Goal: Task Accomplishment & Management: Complete application form

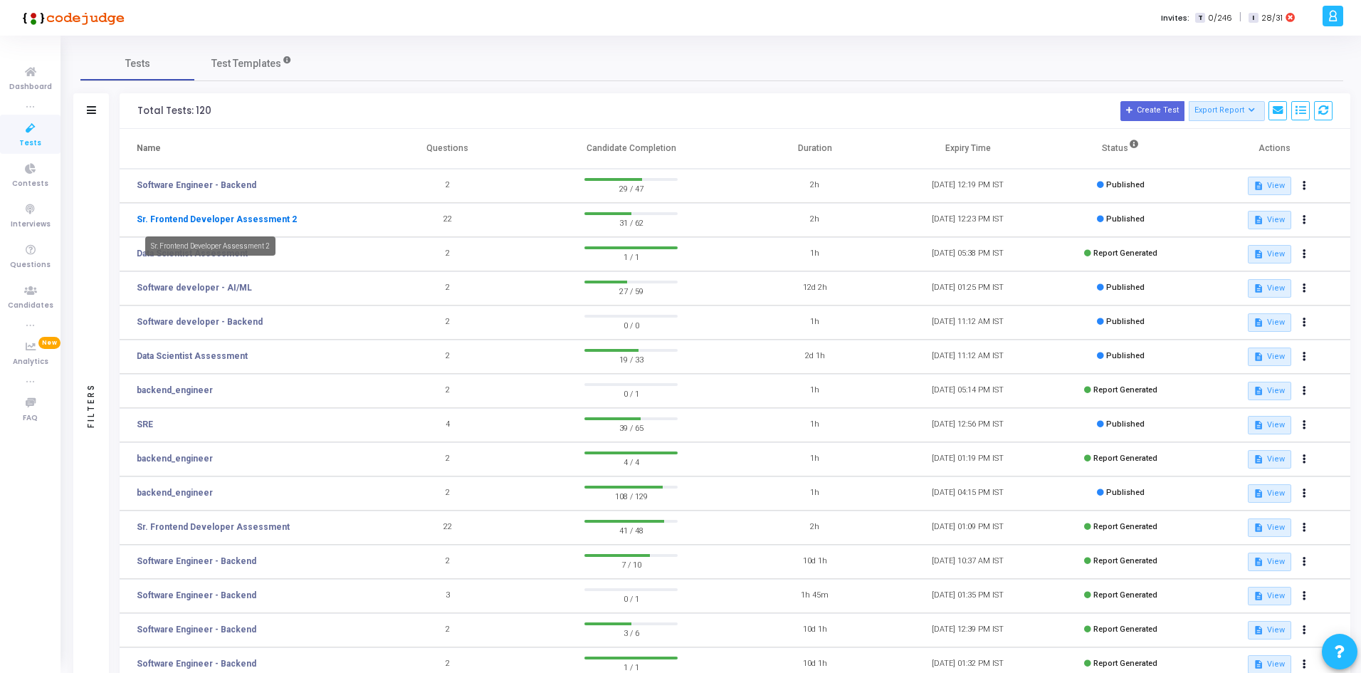
click at [237, 214] on link "Sr. Frontend Developer Assessment 2" at bounding box center [217, 219] width 160 height 13
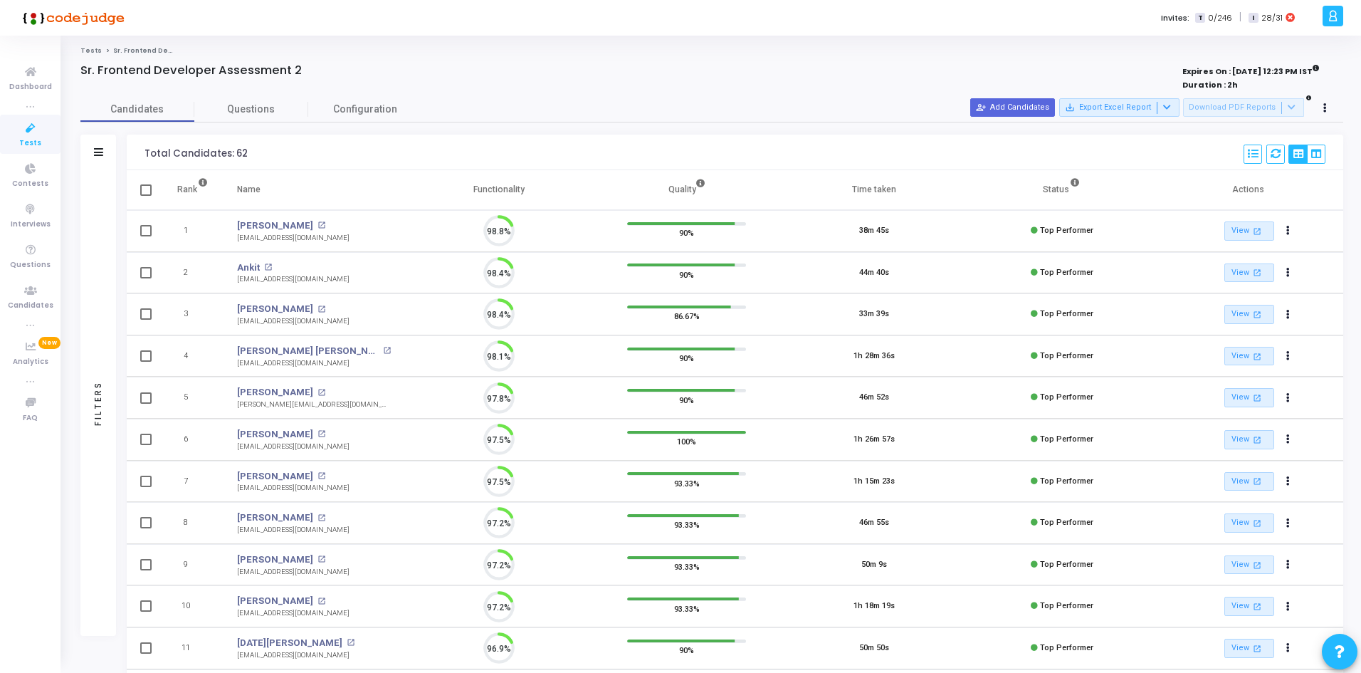
scroll to position [30, 36]
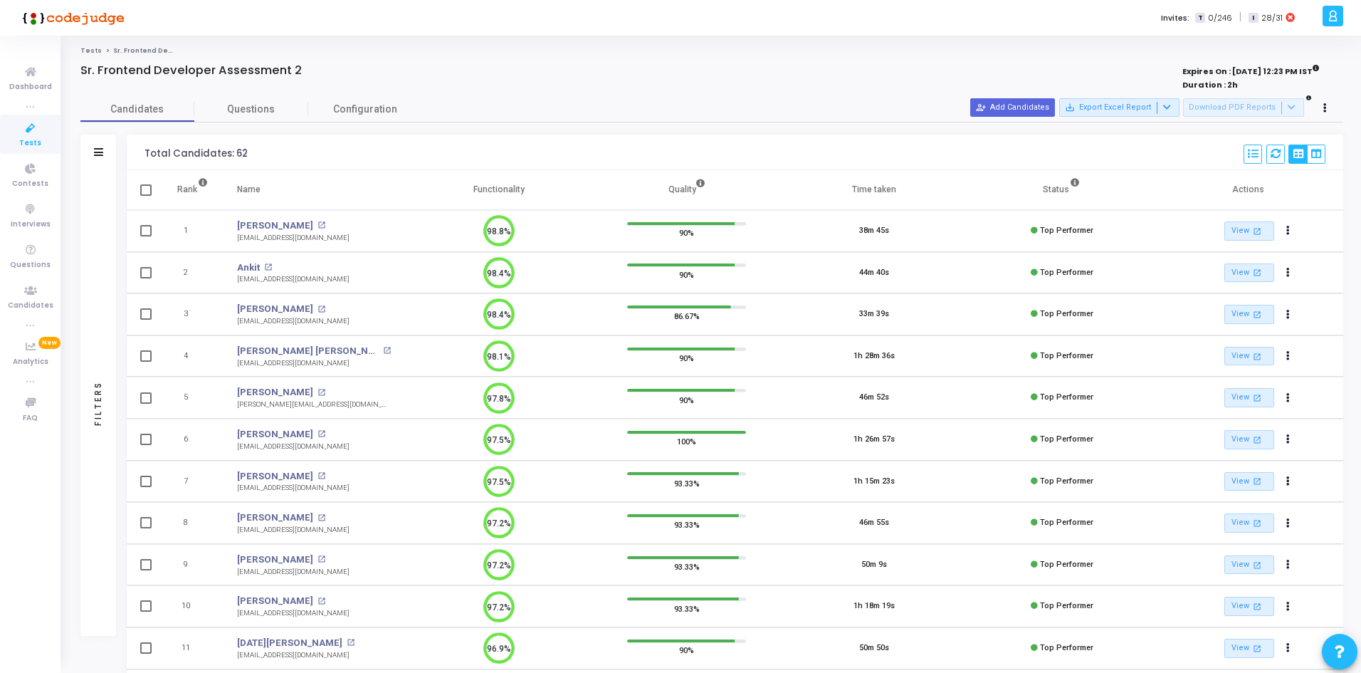
click at [290, 217] on td "[PERSON_NAME] open_in_new [EMAIL_ADDRESS][DOMAIN_NAME]" at bounding box center [314, 231] width 182 height 42
click at [108, 154] on div "Filters" at bounding box center [98, 153] width 36 height 36
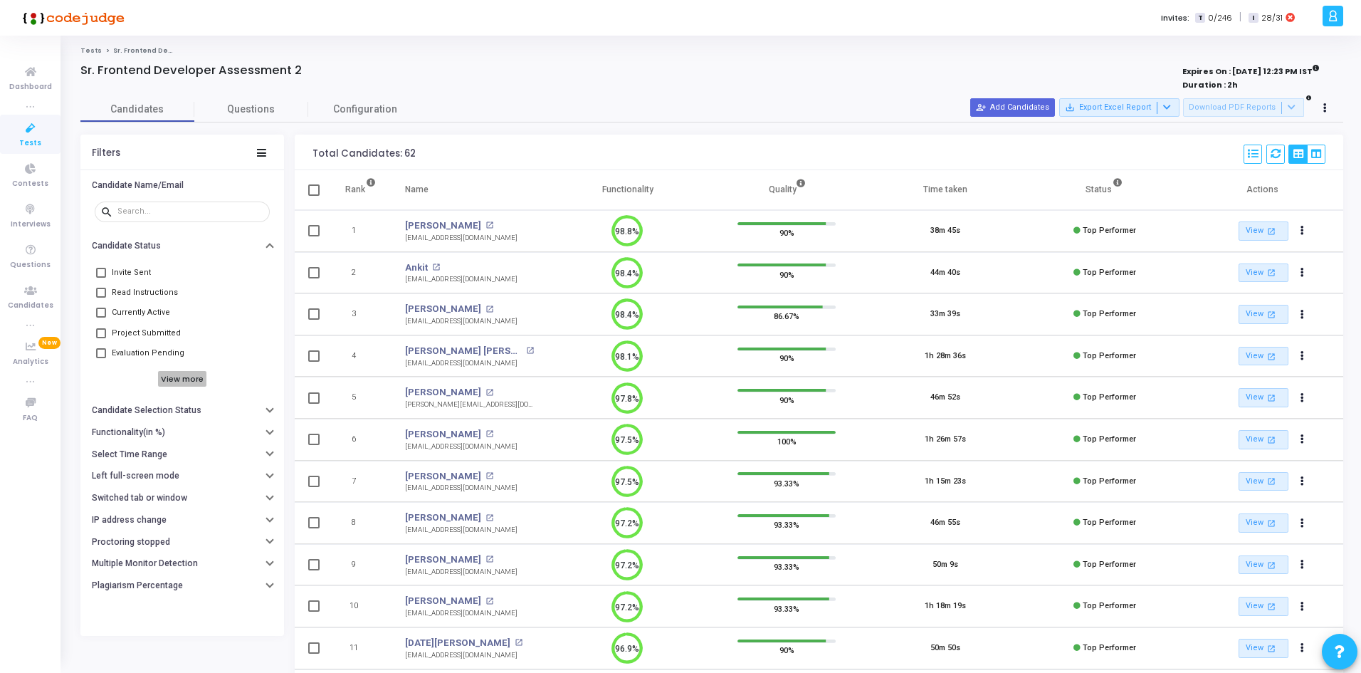
click at [162, 374] on h6 "View more" at bounding box center [182, 379] width 49 height 16
click at [105, 369] on span at bounding box center [101, 373] width 10 height 10
click at [101, 378] on input "Top Performers" at bounding box center [100, 378] width 1 height 1
checkbox input "true"
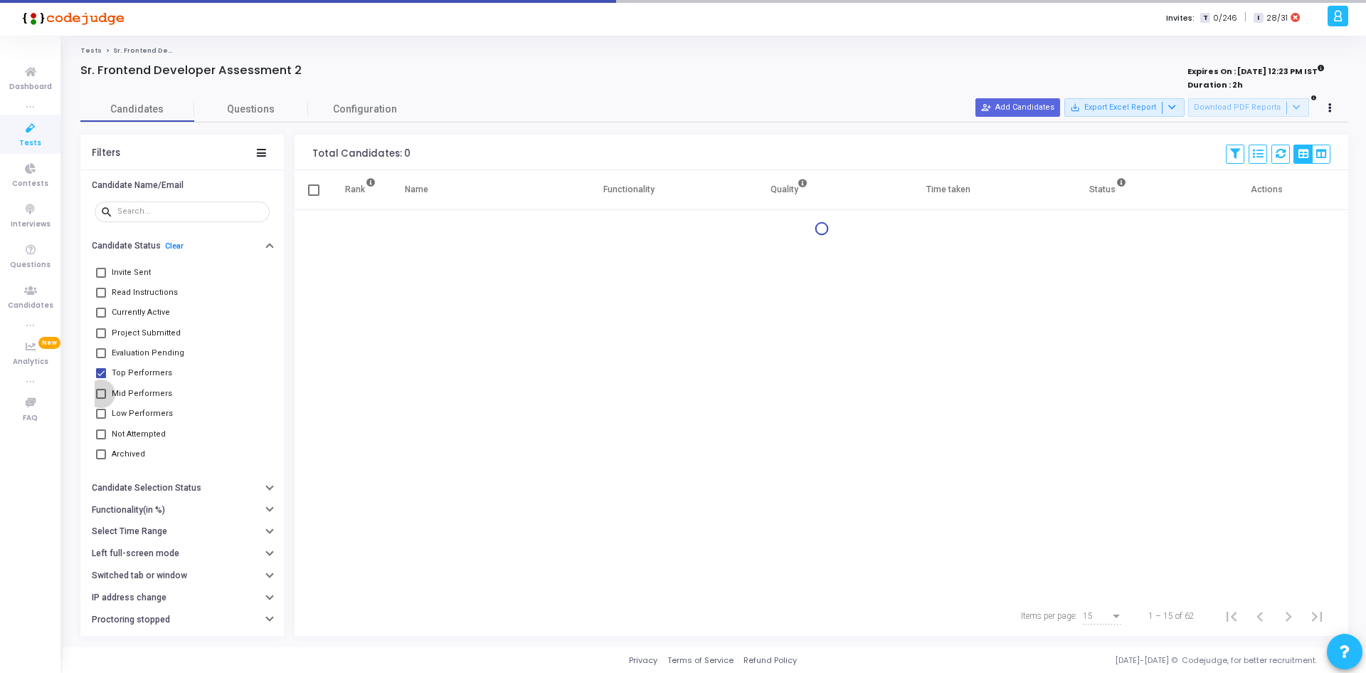
click at [119, 386] on span "Mid Performers" at bounding box center [142, 393] width 60 height 17
click at [101, 399] on input "Mid Performers" at bounding box center [100, 399] width 1 height 1
checkbox input "true"
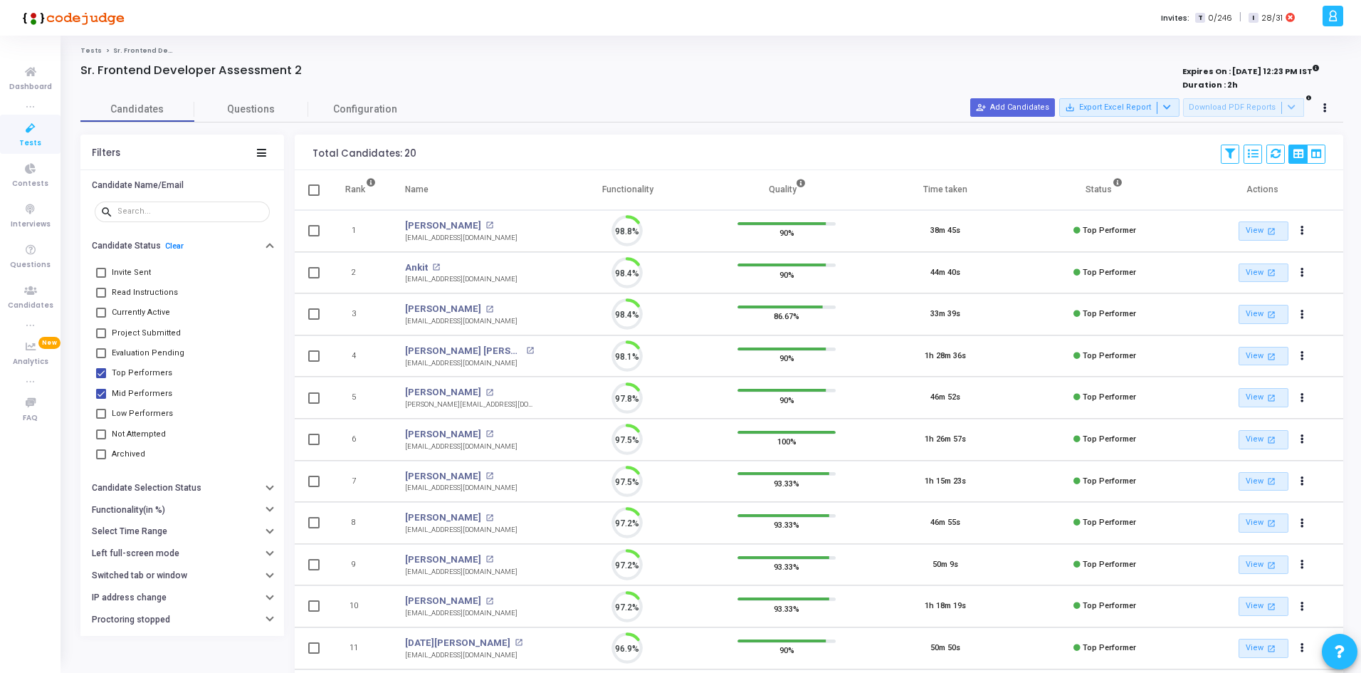
scroll to position [30, 36]
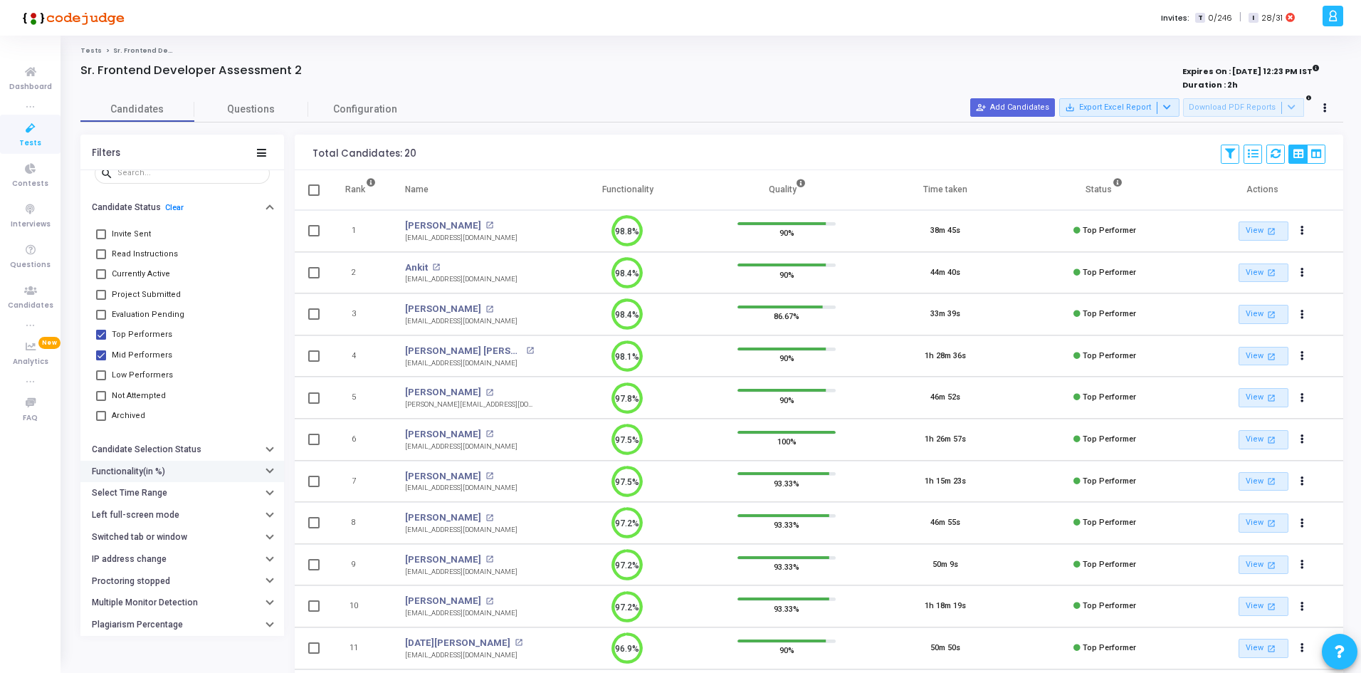
click at [166, 466] on div "Functionality(in %)" at bounding box center [131, 471] width 78 height 11
click at [161, 451] on h6 "Candidate Selection Status" at bounding box center [147, 449] width 110 height 11
click at [147, 456] on button "Candidate Selection Status" at bounding box center [182, 449] width 204 height 22
click at [145, 478] on button "Functionality(in %)" at bounding box center [182, 471] width 204 height 22
click at [167, 495] on button "Select Time Range" at bounding box center [182, 493] width 204 height 22
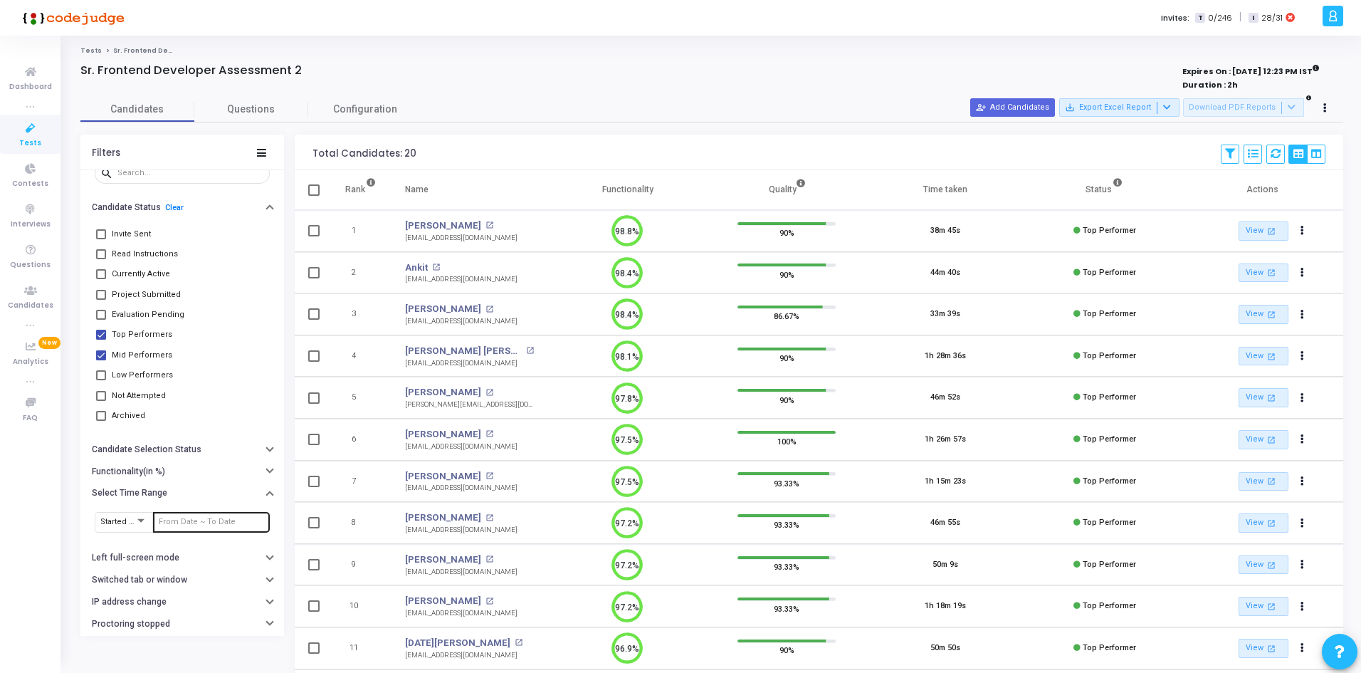
click at [178, 520] on input "text" at bounding box center [211, 521] width 105 height 9
click at [221, 334] on span "13" at bounding box center [230, 339] width 18 height 18
drag, startPoint x: 191, startPoint y: 352, endPoint x: 224, endPoint y: 414, distance: 70.4
click at [190, 352] on span "18" at bounding box center [190, 358] width 18 height 18
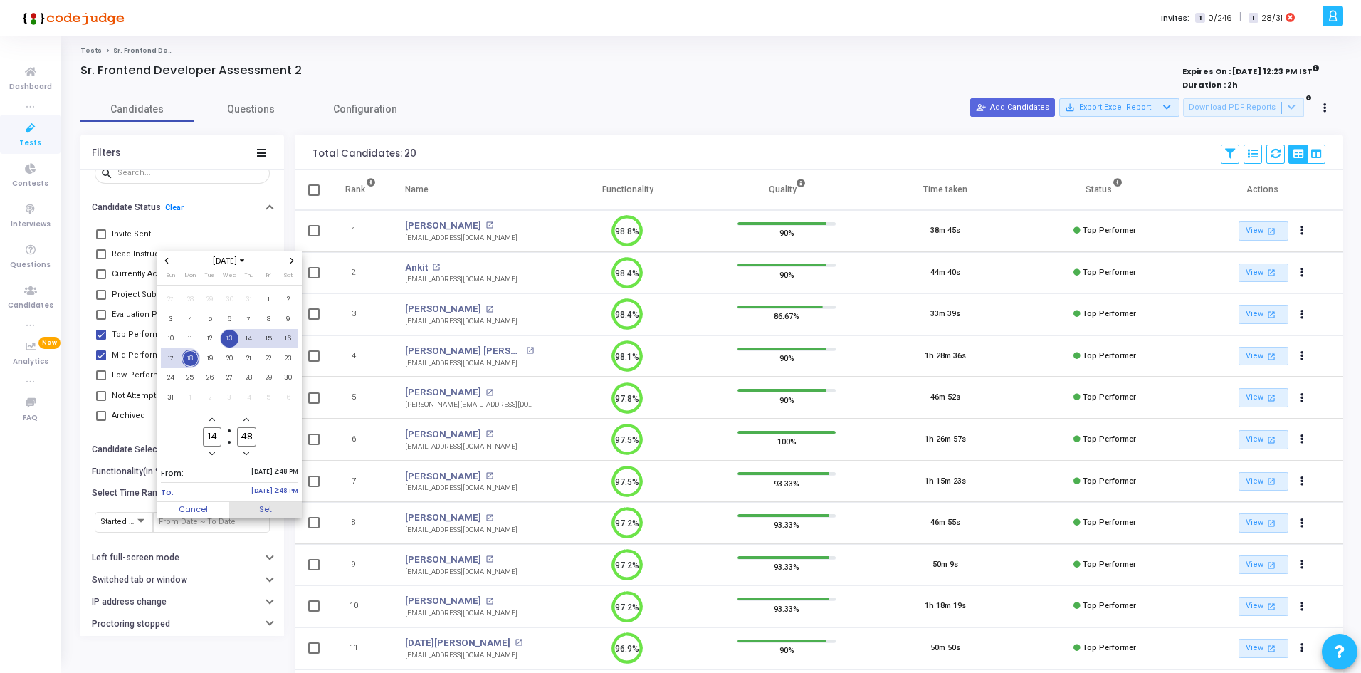
click at [262, 510] on span "Set" at bounding box center [265, 510] width 73 height 16
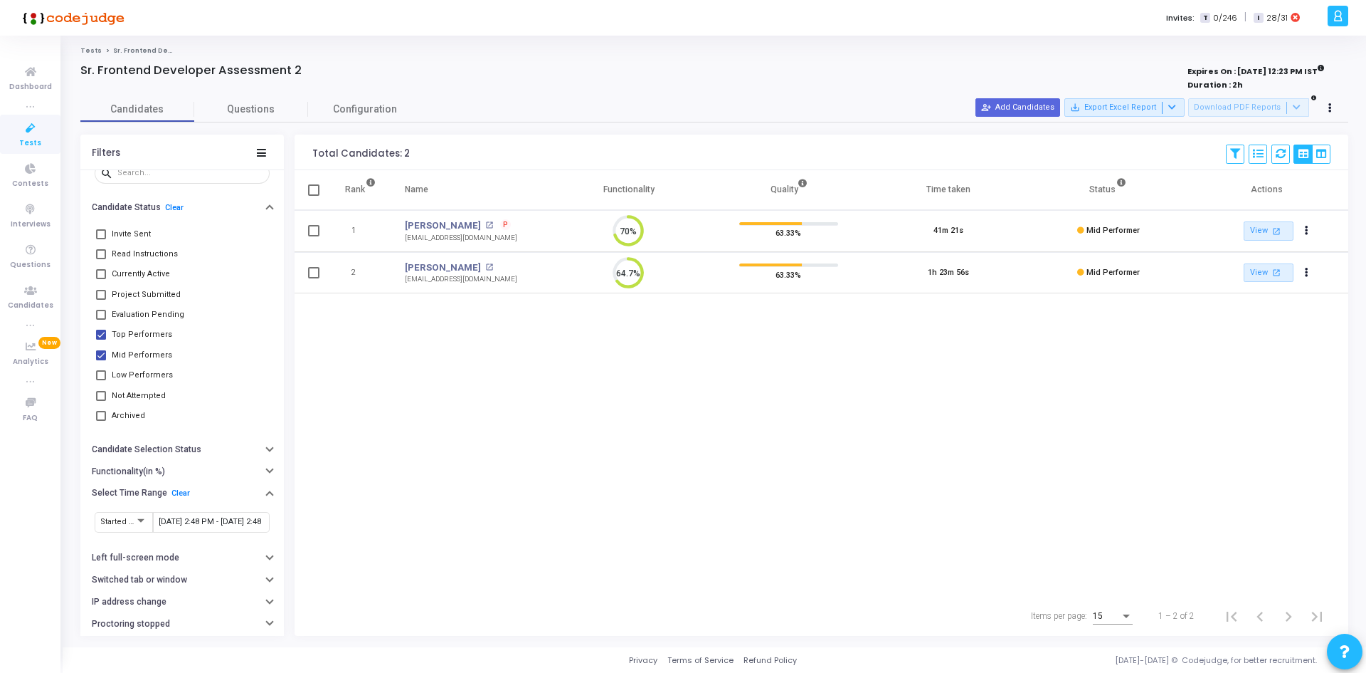
drag, startPoint x: 858, startPoint y: 478, endPoint x: 890, endPoint y: 507, distance: 42.8
click at [890, 507] on div "Rank Name Functionality Quality Time taken Status Actions 1 [PERSON_NAME] open_…" at bounding box center [822, 383] width 1054 height 426
click at [181, 524] on input "[DATE] 2:48 PM - [DATE] 2:48 PM" at bounding box center [211, 521] width 105 height 9
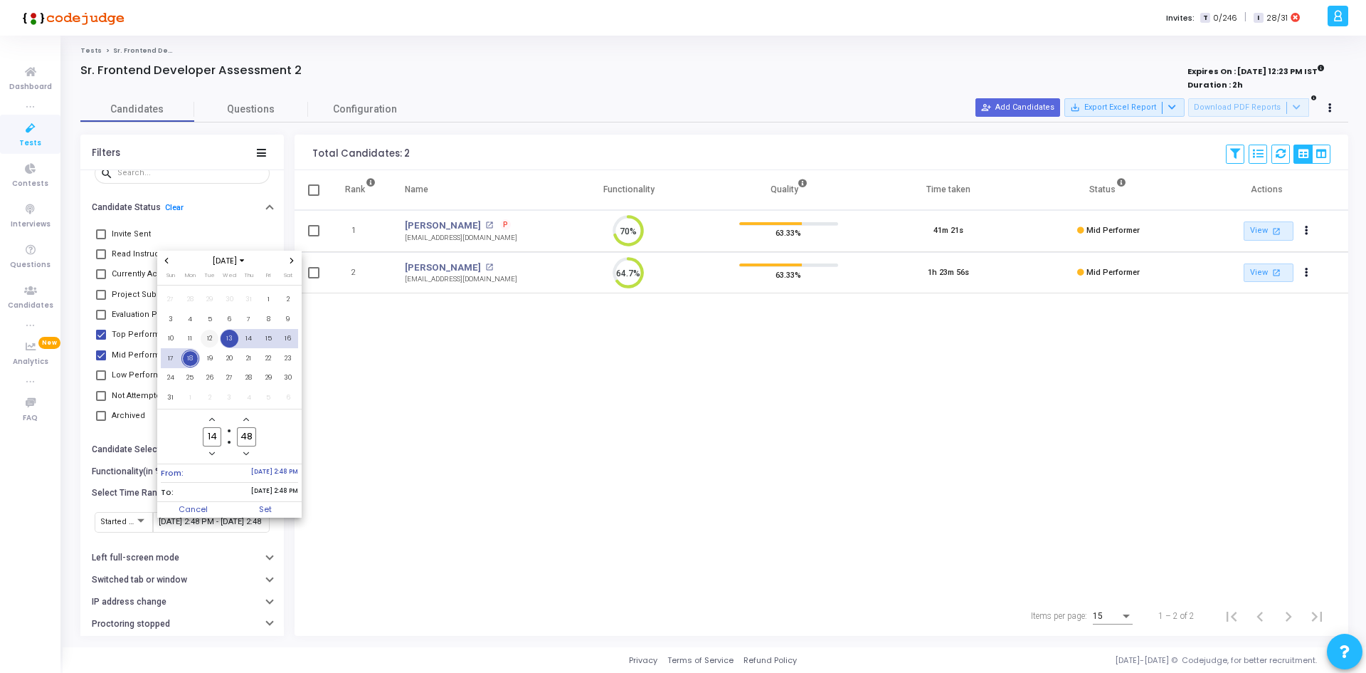
click at [212, 341] on span "12" at bounding box center [210, 339] width 18 height 18
click at [188, 360] on span "18" at bounding box center [190, 358] width 18 height 18
click at [258, 504] on span "Set" at bounding box center [265, 510] width 73 height 16
type input "[DATE] 2:48 PM - [DATE] 2:48 PM"
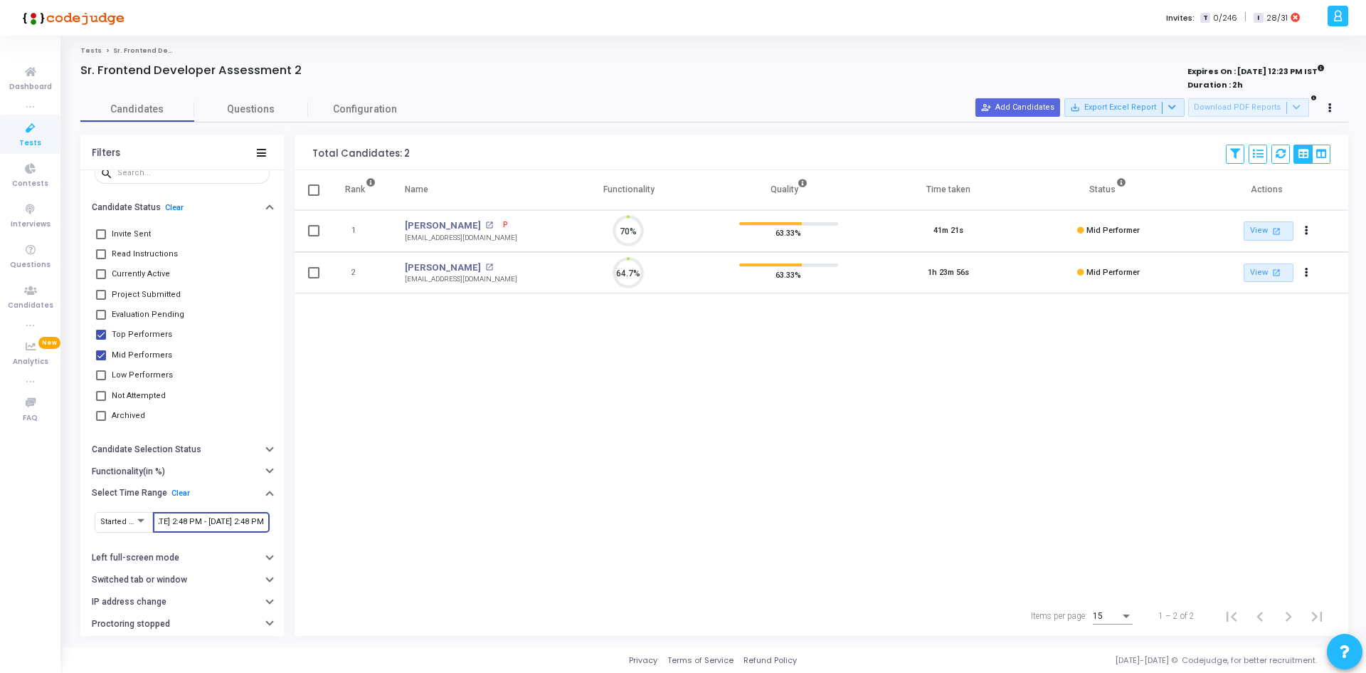
scroll to position [30, 36]
click at [1176, 103] on icon at bounding box center [1173, 107] width 8 height 8
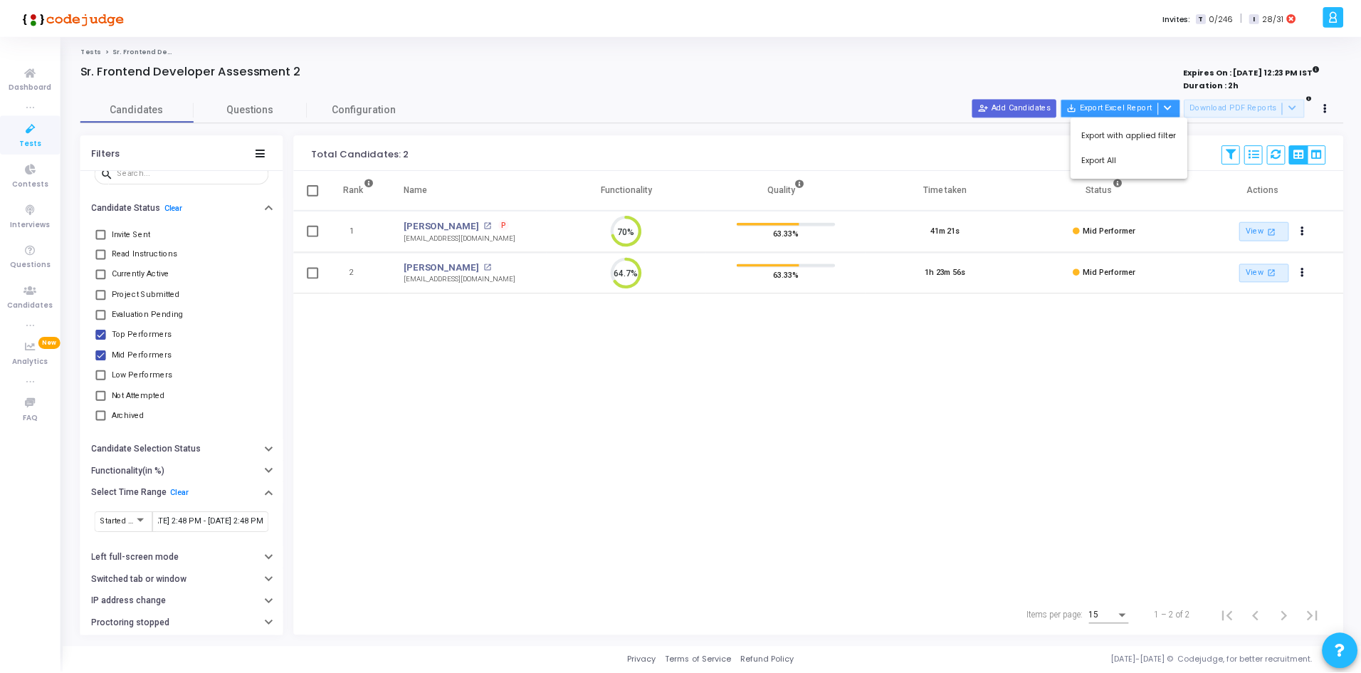
scroll to position [0, 0]
click at [1141, 137] on button "Export with applied filter" at bounding box center [1133, 134] width 117 height 25
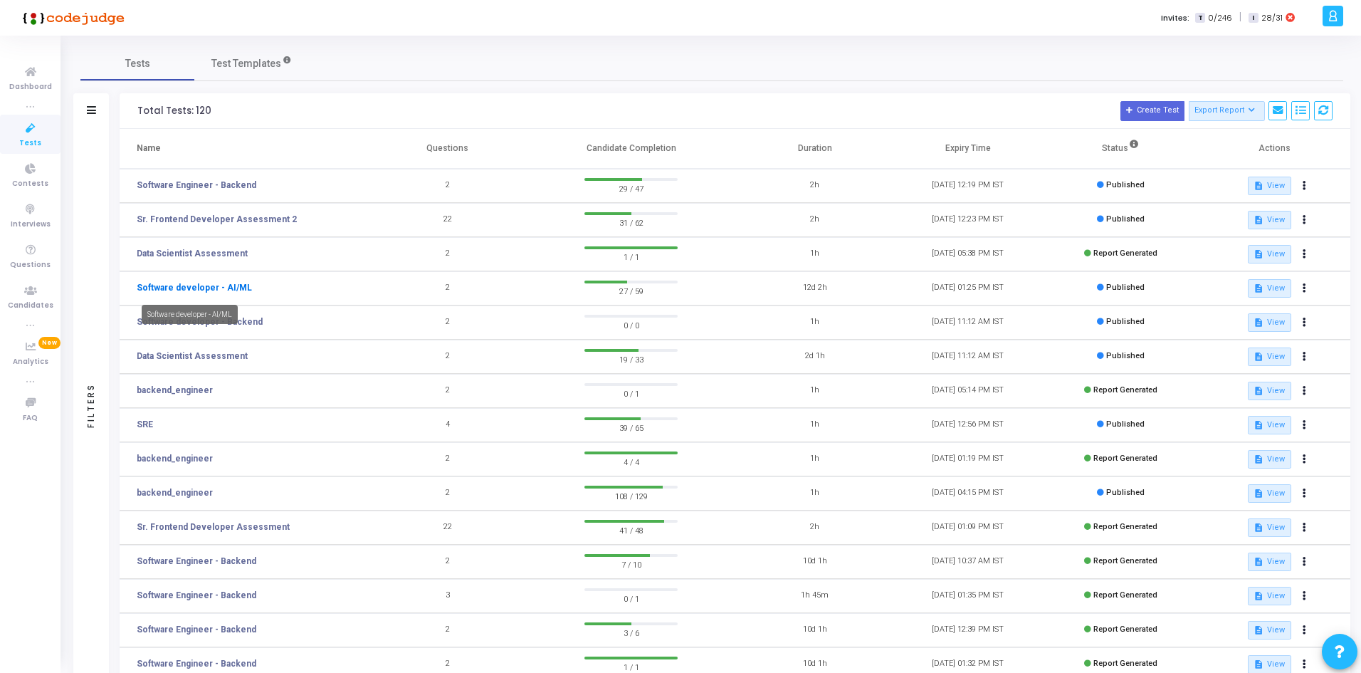
click at [196, 288] on link "Software developer - AI/ML" at bounding box center [194, 287] width 115 height 13
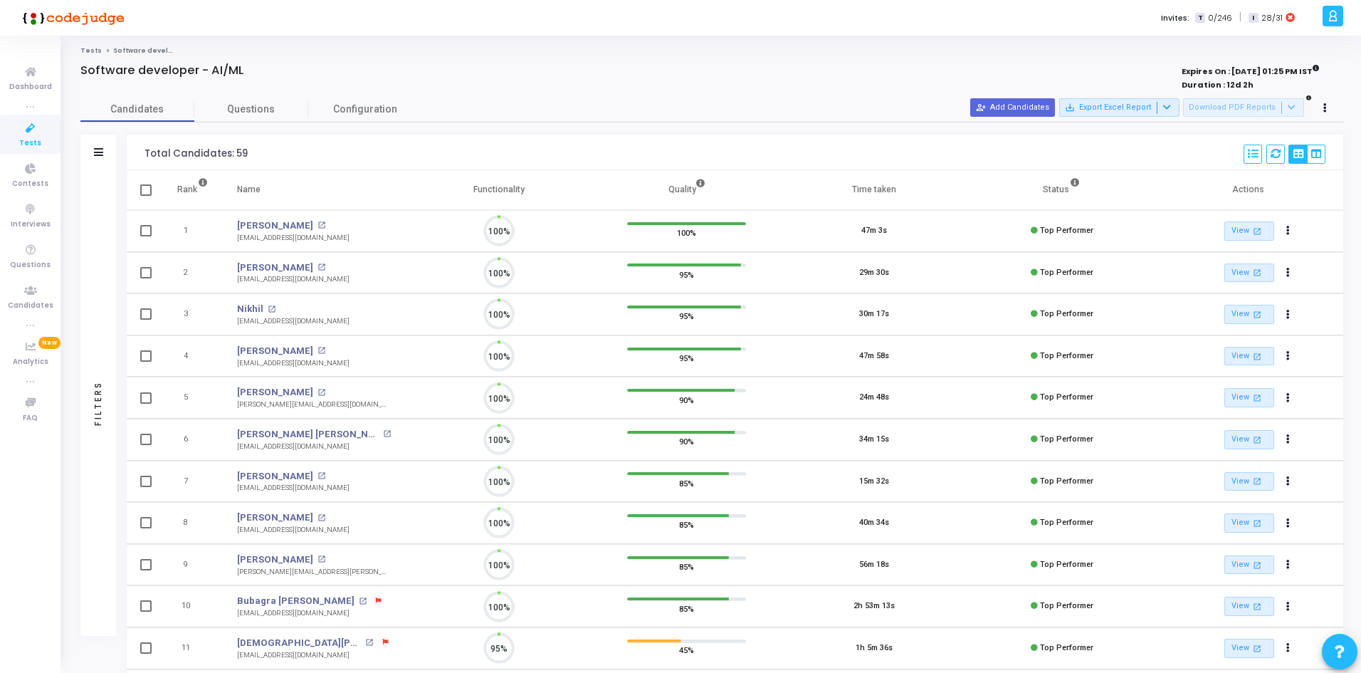
scroll to position [30, 36]
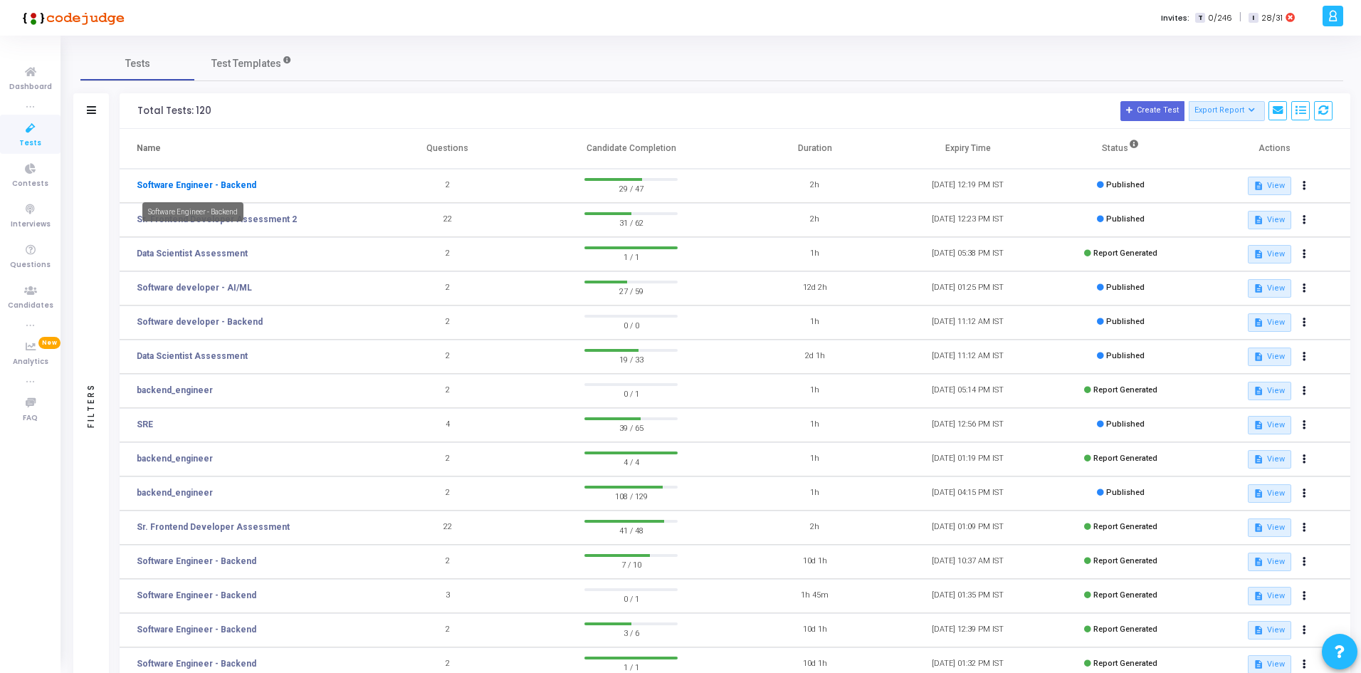
click at [221, 184] on link "Software Engineer - Backend" at bounding box center [197, 185] width 120 height 13
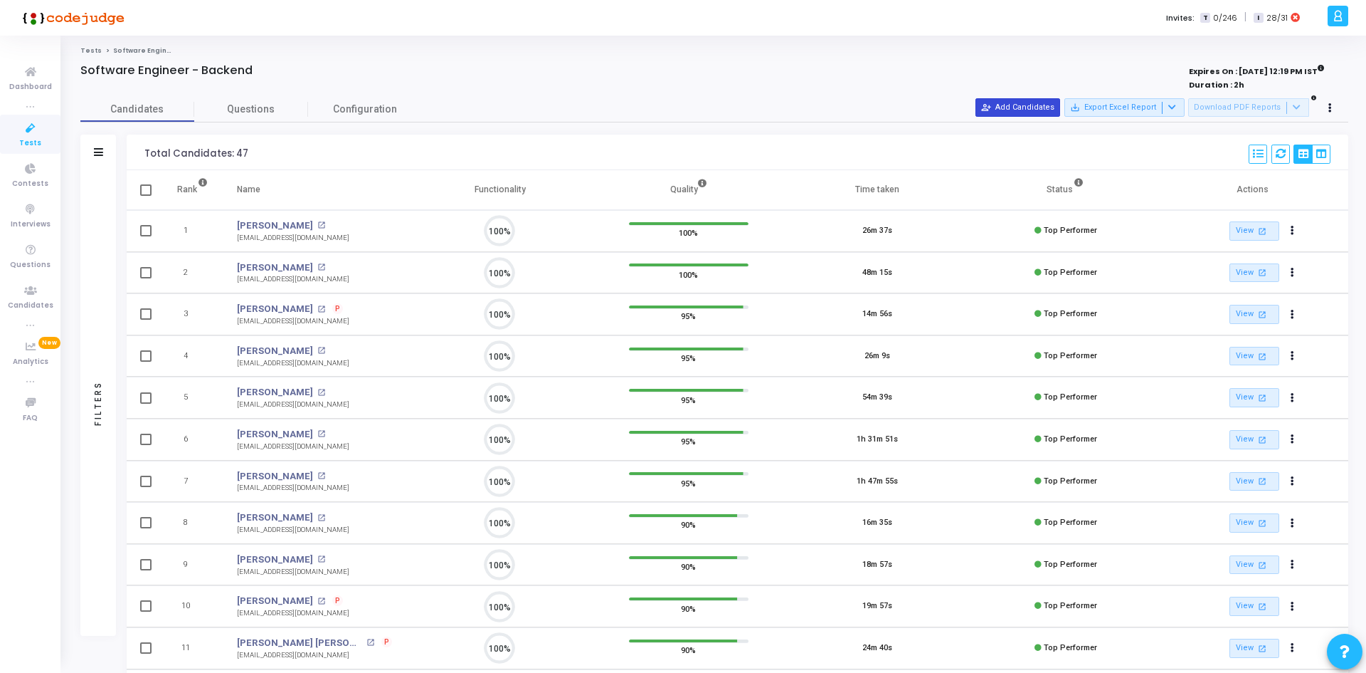
click at [1028, 102] on button "person_add_alt Add Candidates" at bounding box center [1018, 107] width 85 height 19
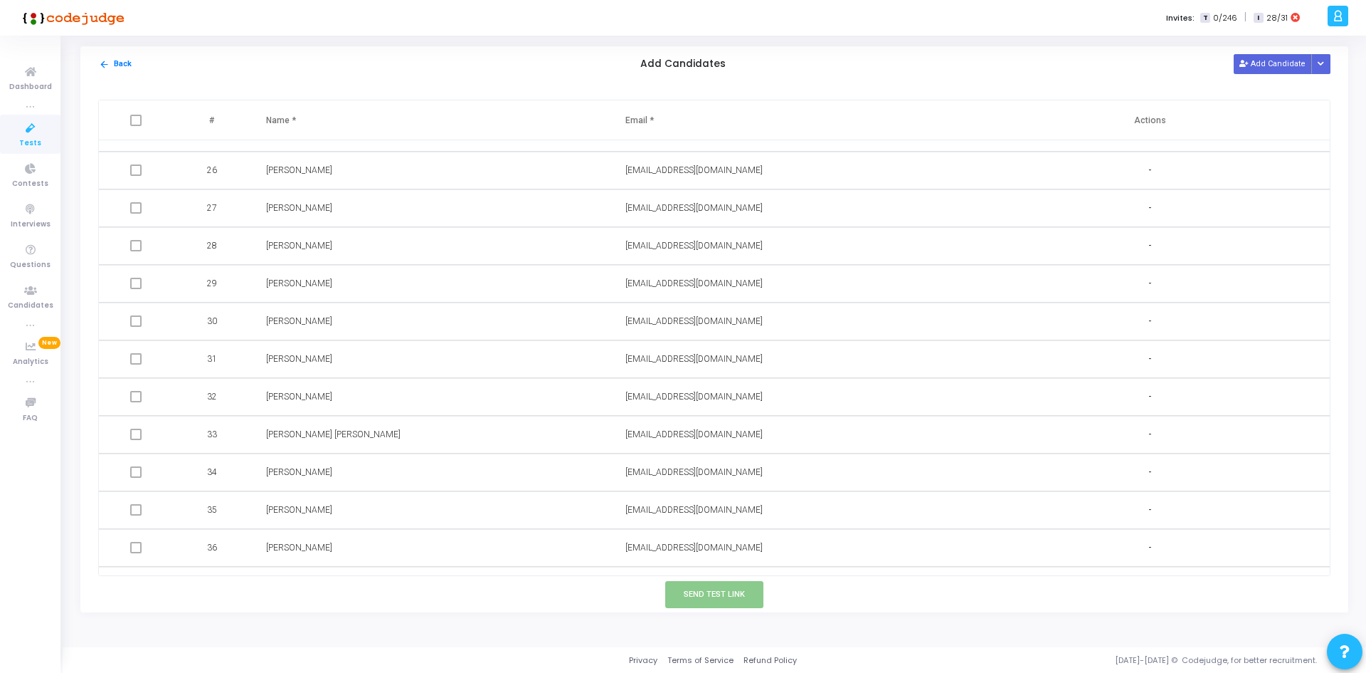
scroll to position [1338, 0]
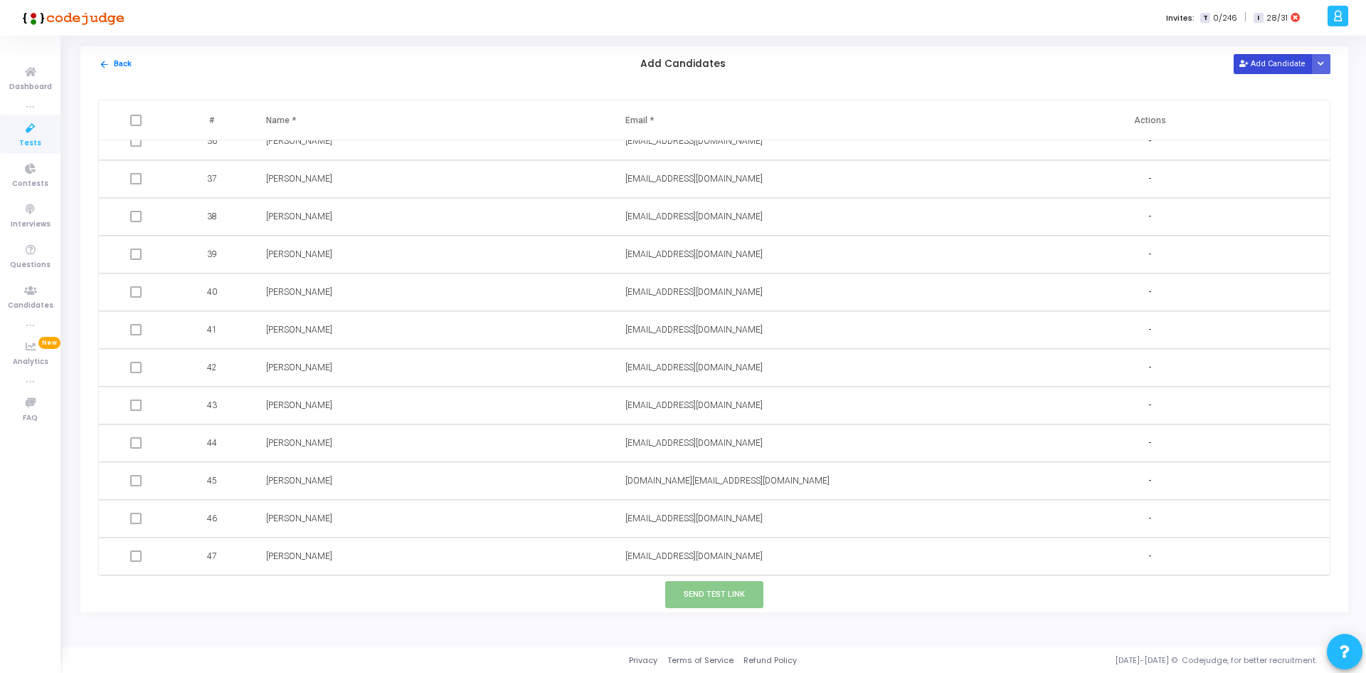
click at [1248, 63] on icon at bounding box center [1244, 64] width 8 height 8
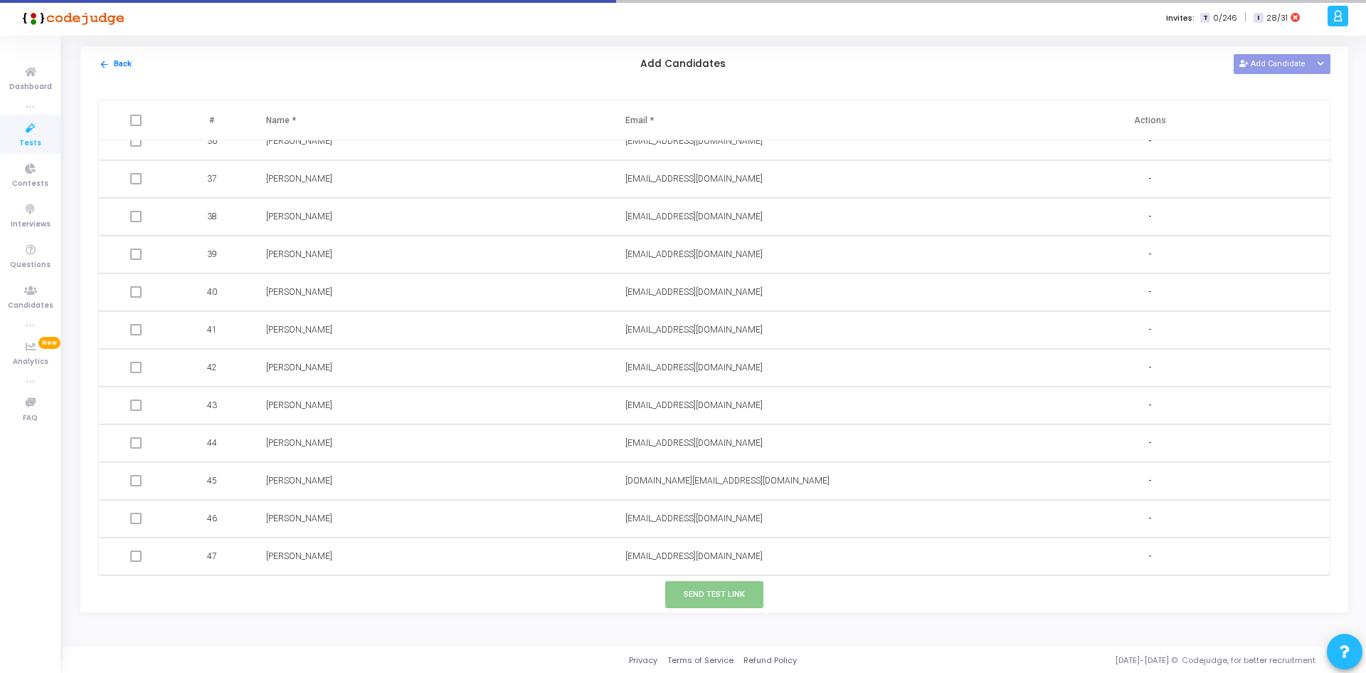
scroll to position [1376, 0]
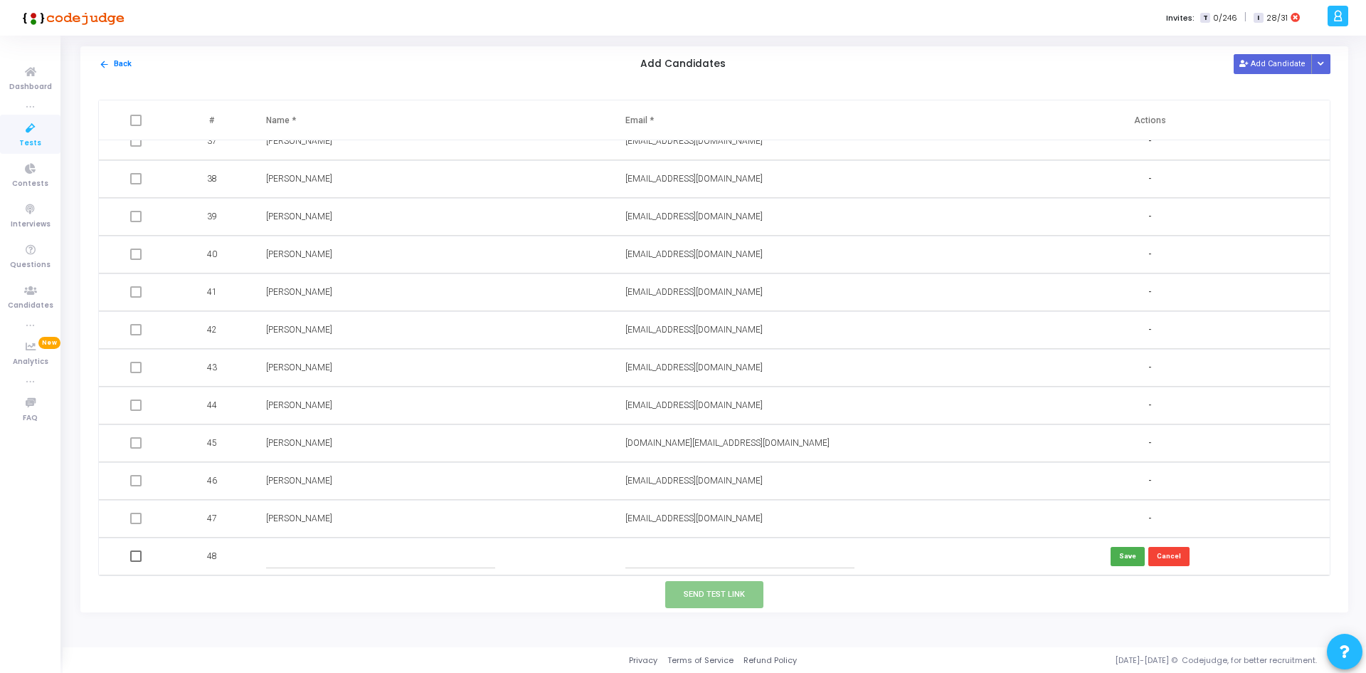
click at [637, 557] on input "text" at bounding box center [741, 555] width 230 height 23
paste input "[EMAIL_ADDRESS][DOMAIN_NAME]"
type input "[EMAIL_ADDRESS][DOMAIN_NAME]"
click at [469, 549] on input "text" at bounding box center [381, 555] width 230 height 23
type input "Prashant"
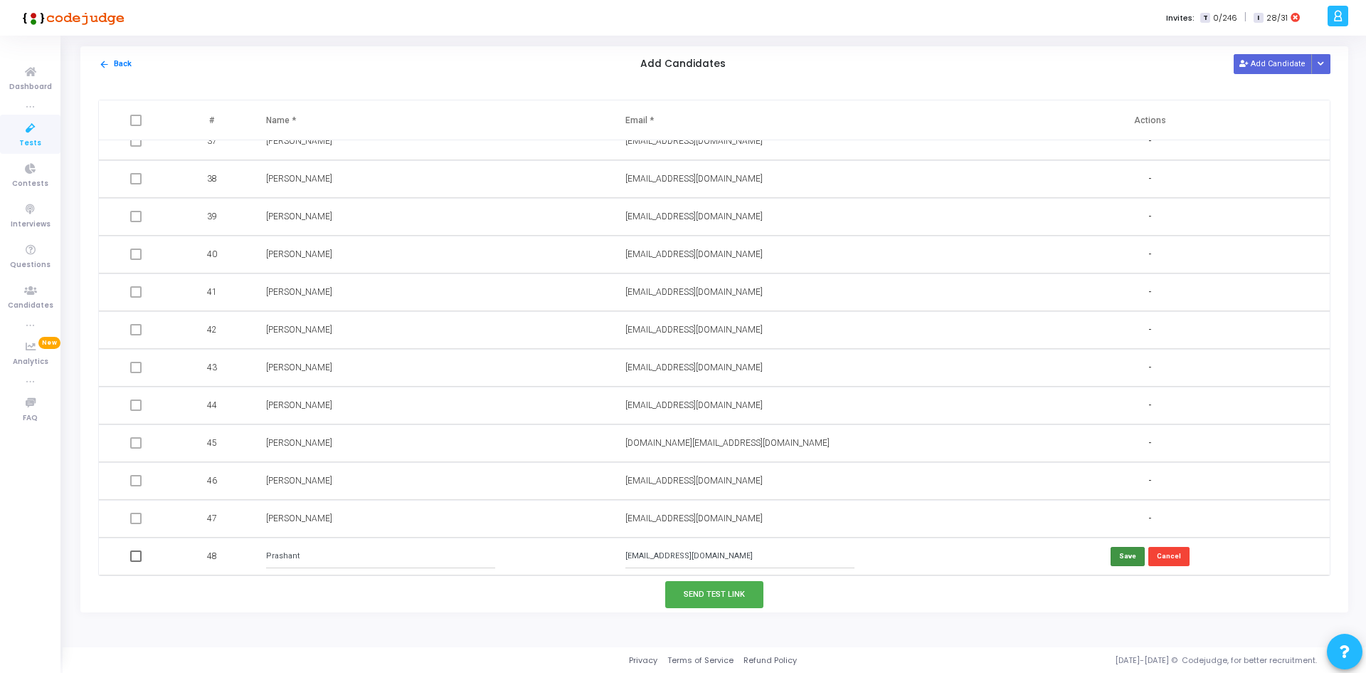
click at [1116, 553] on button "Save" at bounding box center [1128, 556] width 34 height 19
click at [1263, 53] on div "arrow_back Back Add Candidates Add Candidate Upload Candidate List" at bounding box center [714, 64] width 1268 height 36
click at [1260, 63] on button "Add Candidate" at bounding box center [1273, 63] width 78 height 19
click at [640, 552] on input "text" at bounding box center [741, 555] width 230 height 23
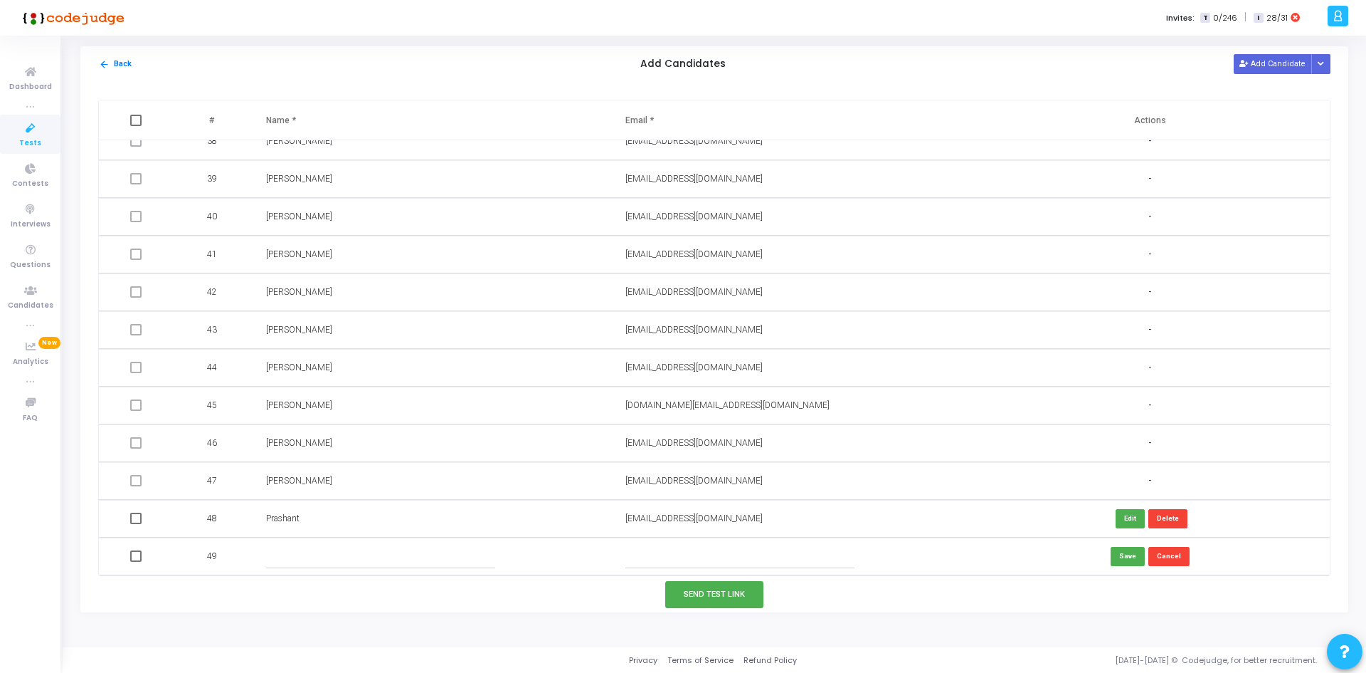
paste input "[PERSON_NAME][EMAIL_ADDRESS][DOMAIN_NAME]"
type input "[PERSON_NAME][EMAIL_ADDRESS][DOMAIN_NAME]"
click at [444, 547] on input "text" at bounding box center [381, 555] width 230 height 23
type input "Manish"
click at [705, 588] on button "Send Test Link" at bounding box center [714, 594] width 98 height 26
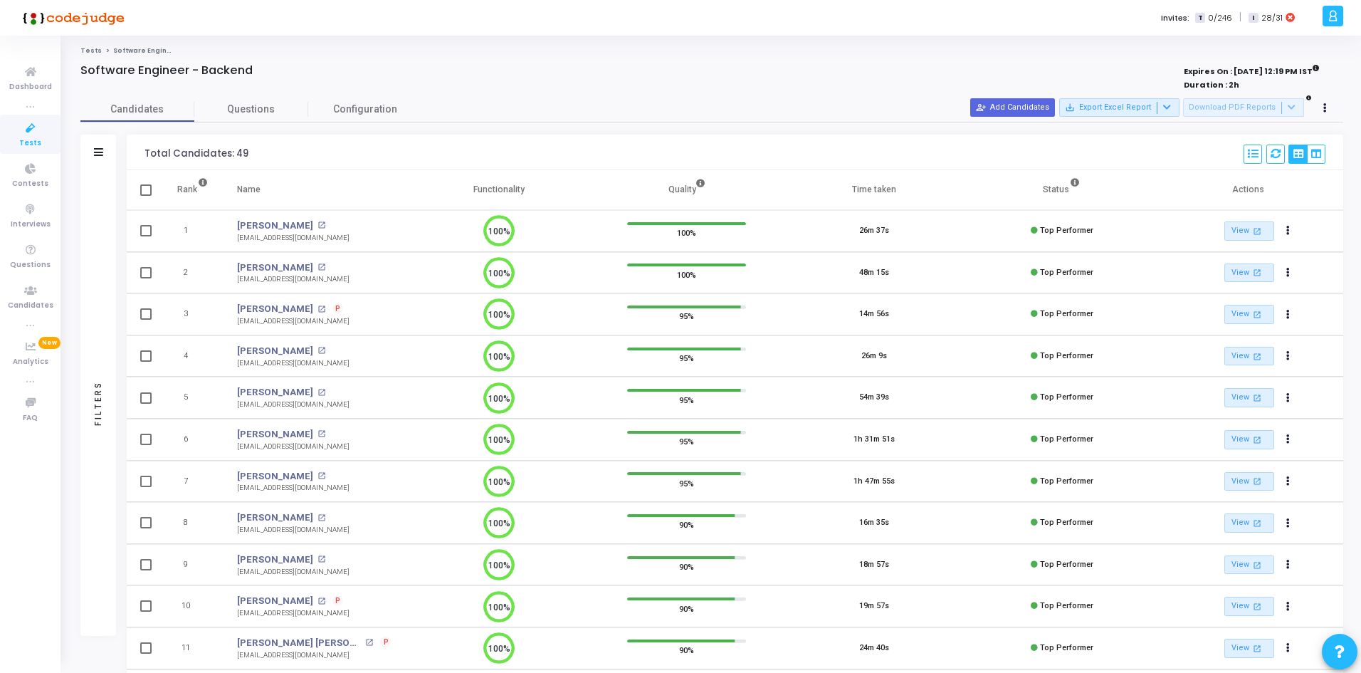
scroll to position [6, 6]
click at [38, 137] on span "Tests" at bounding box center [30, 143] width 22 height 12
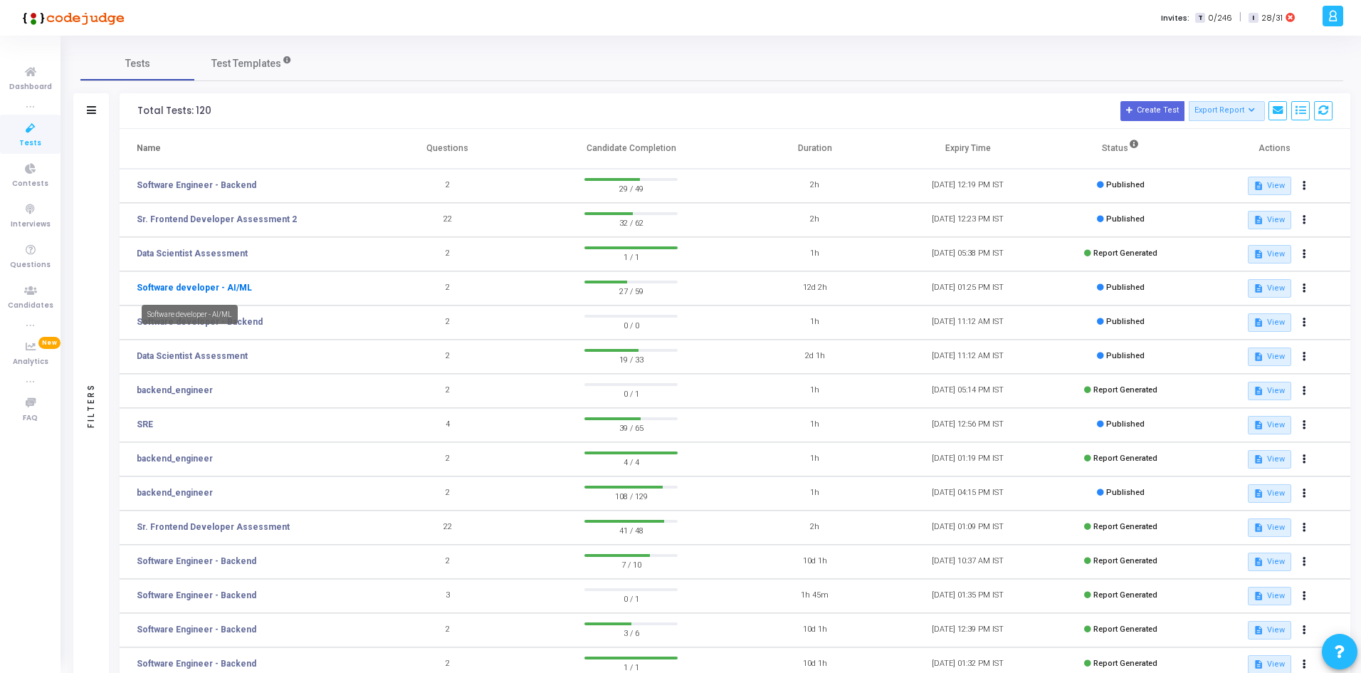
click at [202, 288] on link "Software developer - AI/ML" at bounding box center [194, 287] width 115 height 13
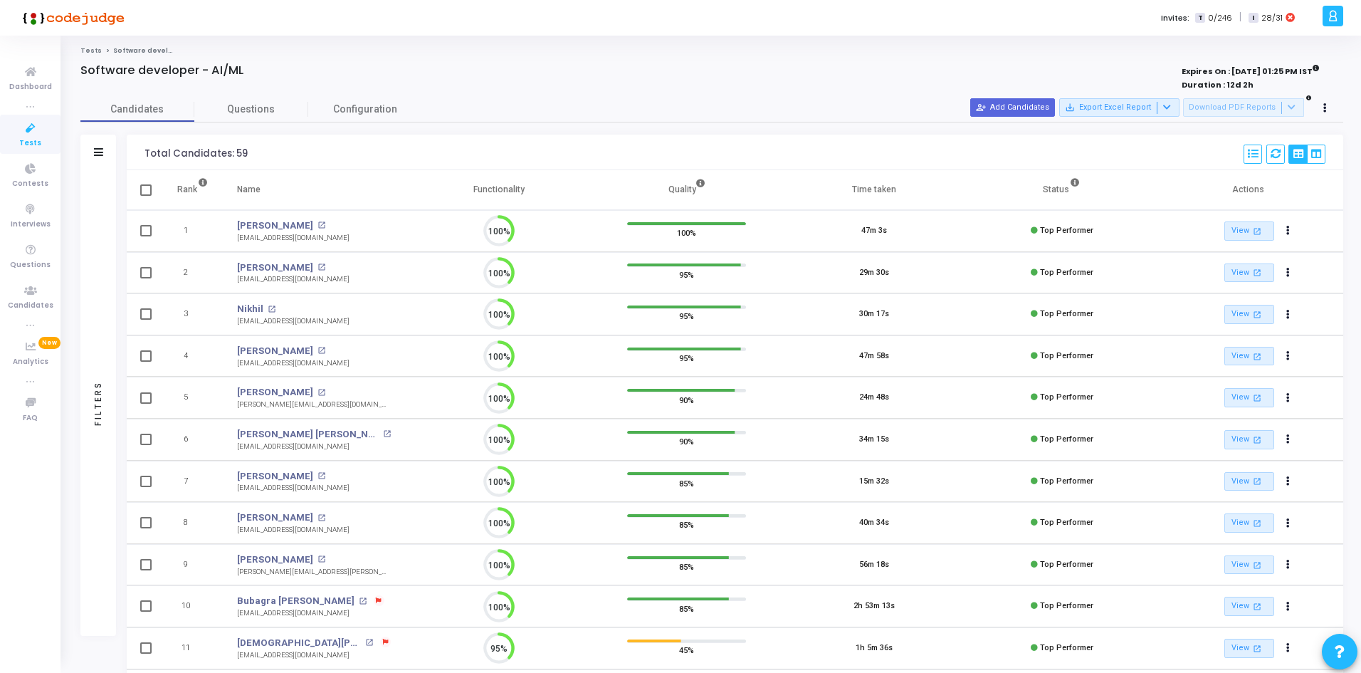
click at [202, 287] on td "2" at bounding box center [192, 273] width 60 height 42
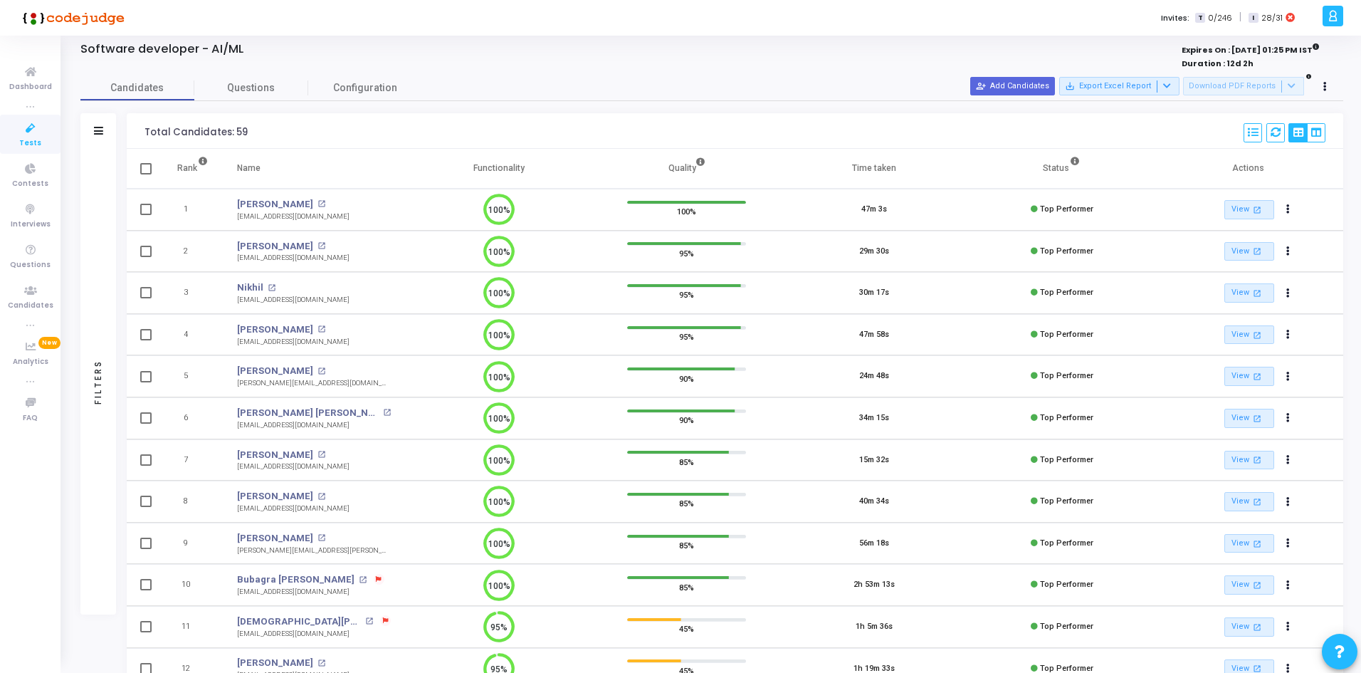
click at [95, 129] on div "Filters" at bounding box center [98, 131] width 36 height 36
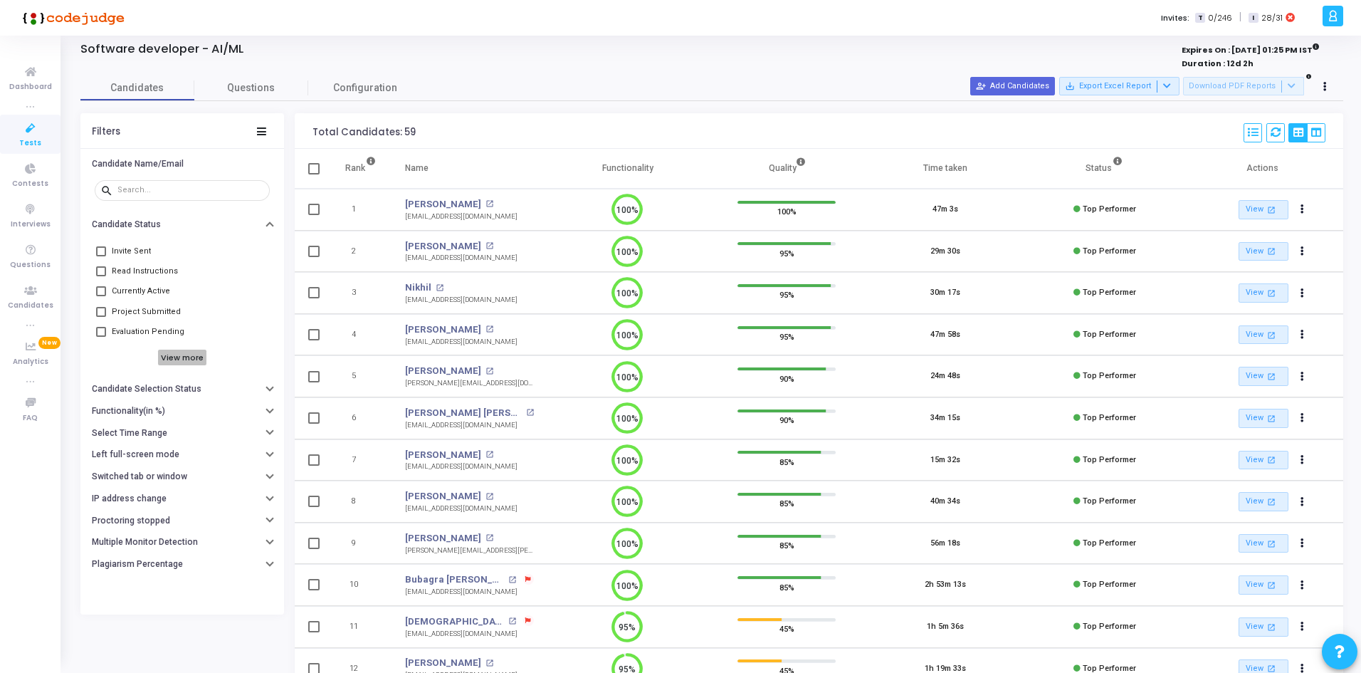
click at [185, 357] on h6 "View more" at bounding box center [182, 357] width 49 height 16
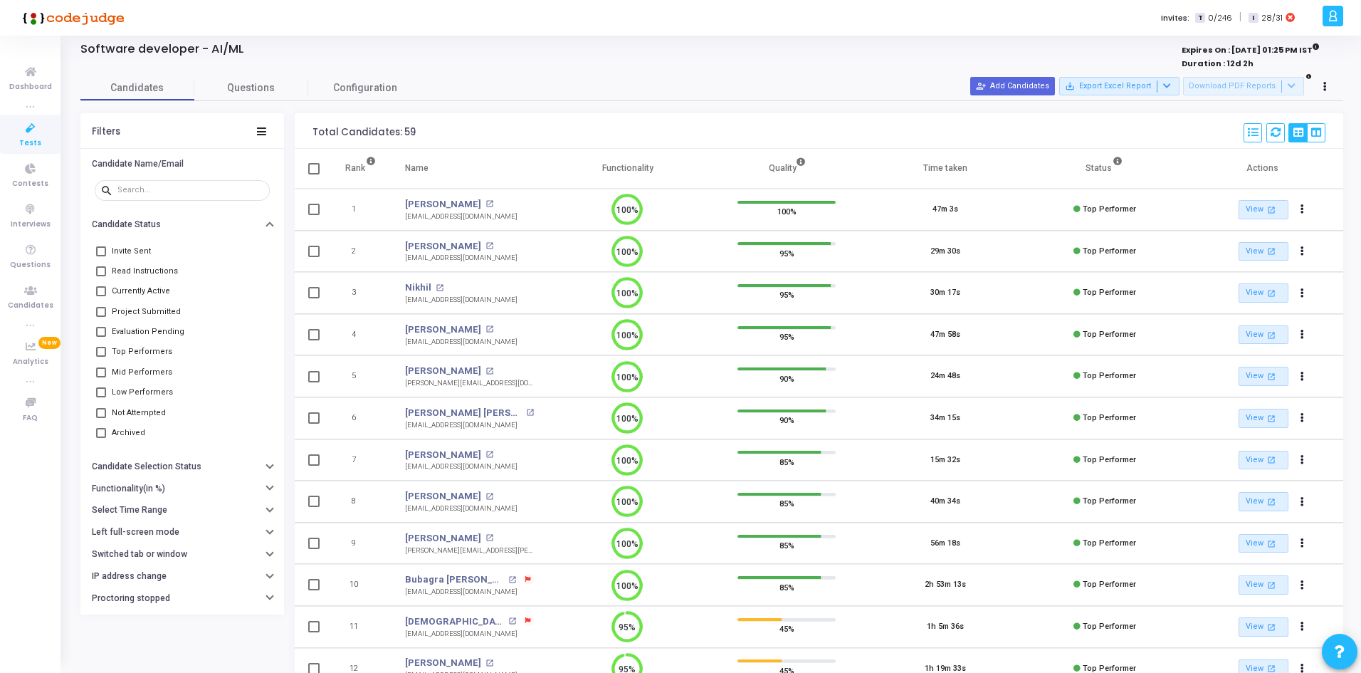
click at [115, 360] on div "Invite Sent Read Instructions Currently Active Project Submitted Evaluation Pen…" at bounding box center [182, 342] width 175 height 213
click at [98, 346] on label "Top Performers" at bounding box center [134, 351] width 76 height 17
click at [100, 357] on input "Top Performers" at bounding box center [100, 357] width 1 height 1
checkbox input "true"
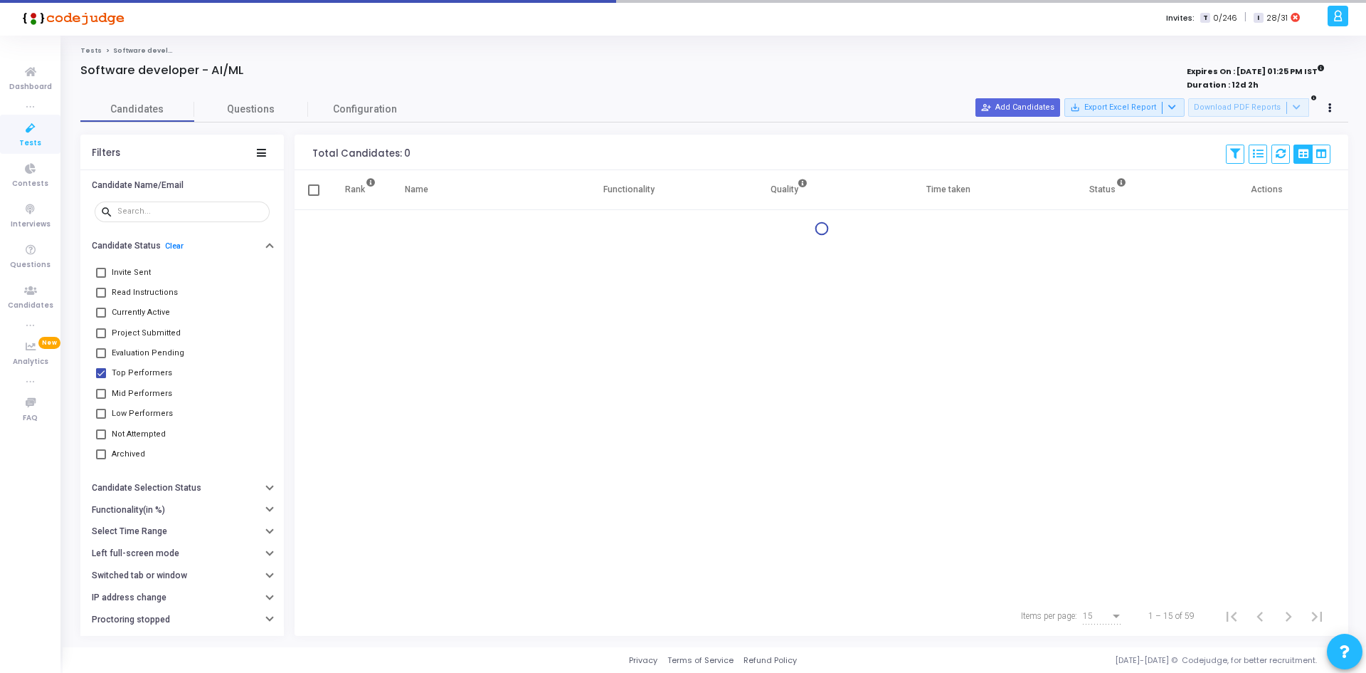
click at [99, 391] on span at bounding box center [101, 394] width 10 height 10
click at [100, 399] on input "Mid Performers" at bounding box center [100, 399] width 1 height 1
checkbox input "true"
click at [150, 517] on button "Functionality(in %)" at bounding box center [182, 510] width 204 height 22
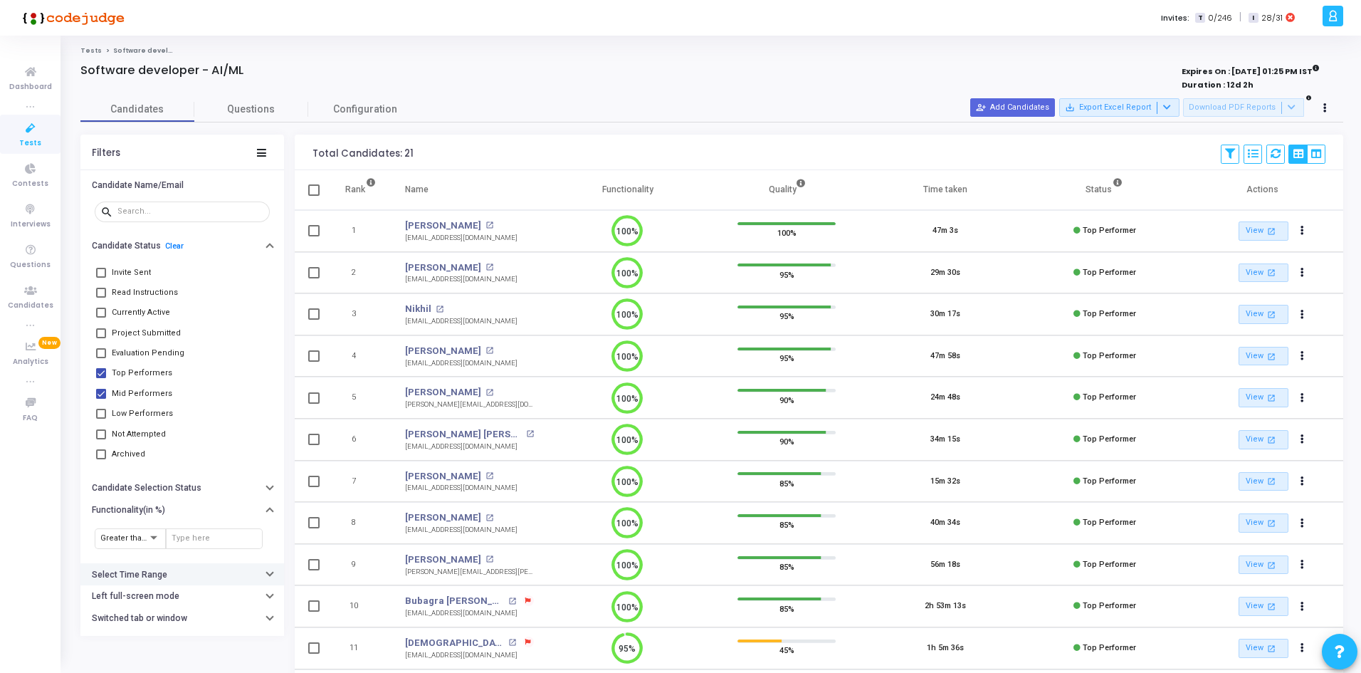
click at [134, 584] on button "Select Time Range" at bounding box center [182, 574] width 204 height 22
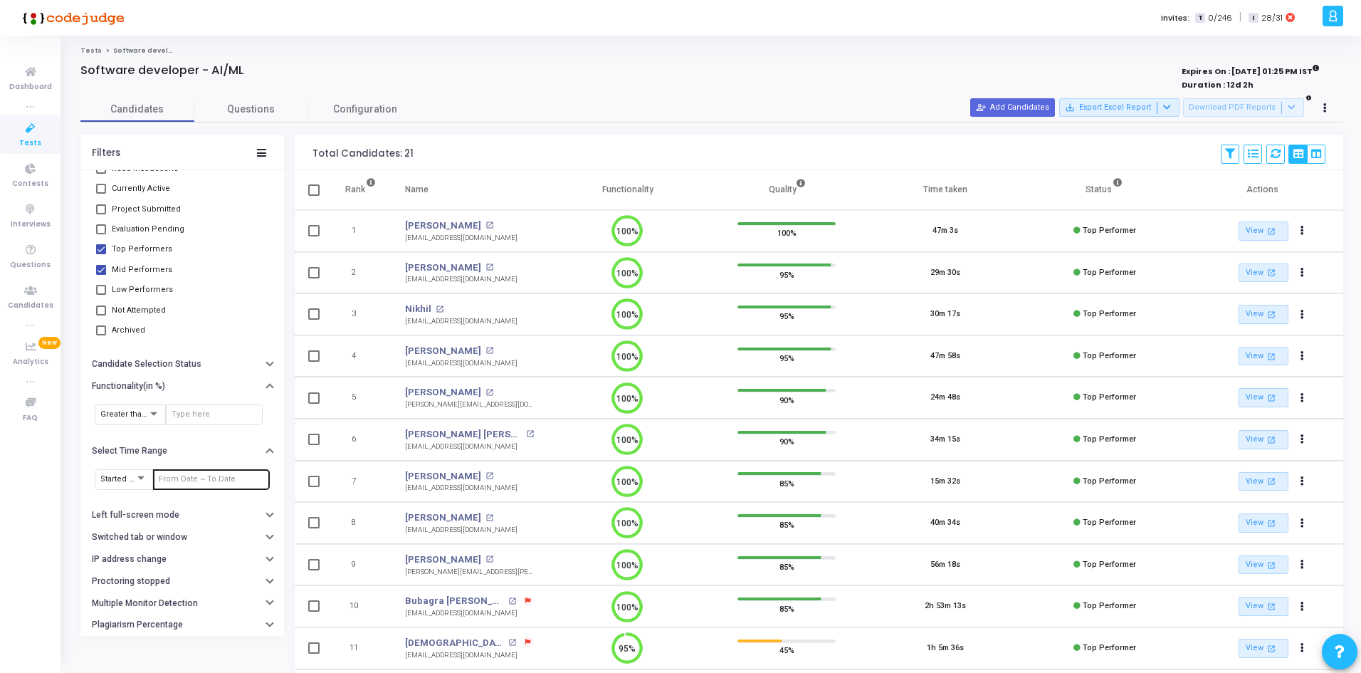
click at [165, 478] on input "text" at bounding box center [211, 479] width 105 height 9
click at [212, 302] on span "12" at bounding box center [210, 296] width 18 height 18
click at [197, 320] on td "18" at bounding box center [191, 316] width 20 height 20
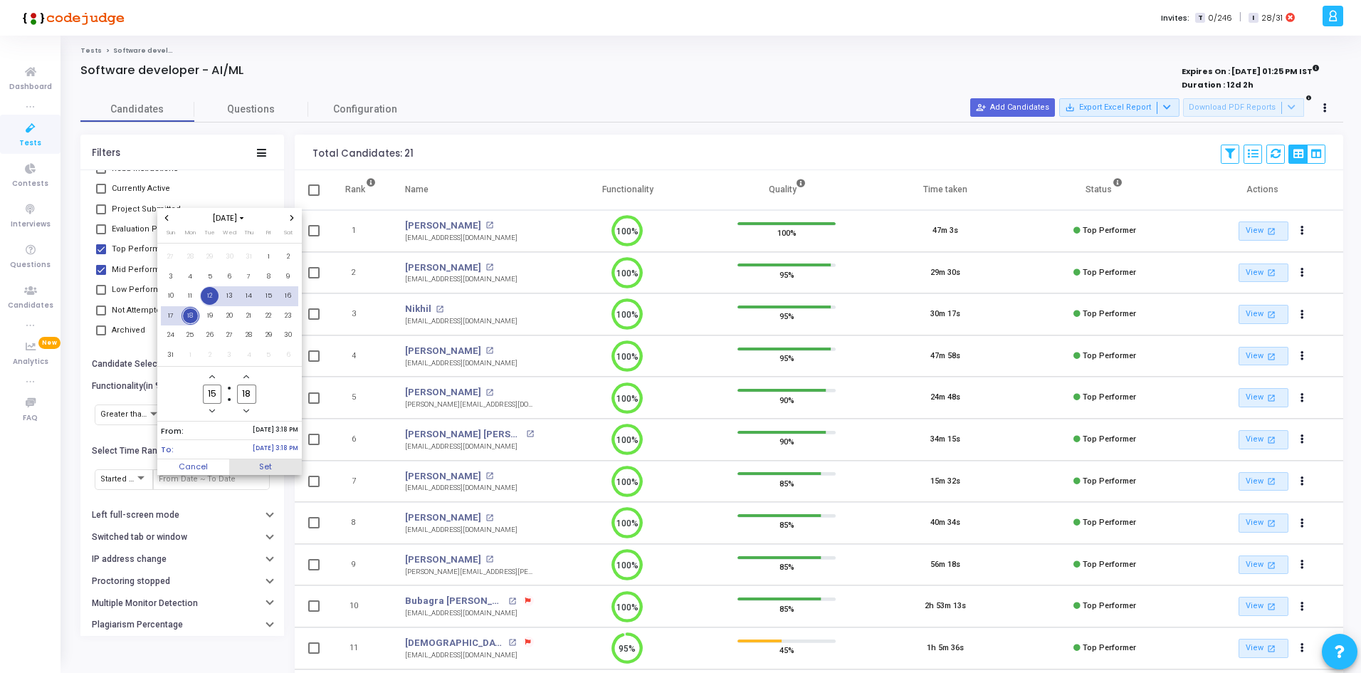
click at [275, 464] on span "Set" at bounding box center [265, 467] width 73 height 16
type input "[DATE] 3:18 PM - [DATE] 3:18 PM"
